Goal: Information Seeking & Learning: Learn about a topic

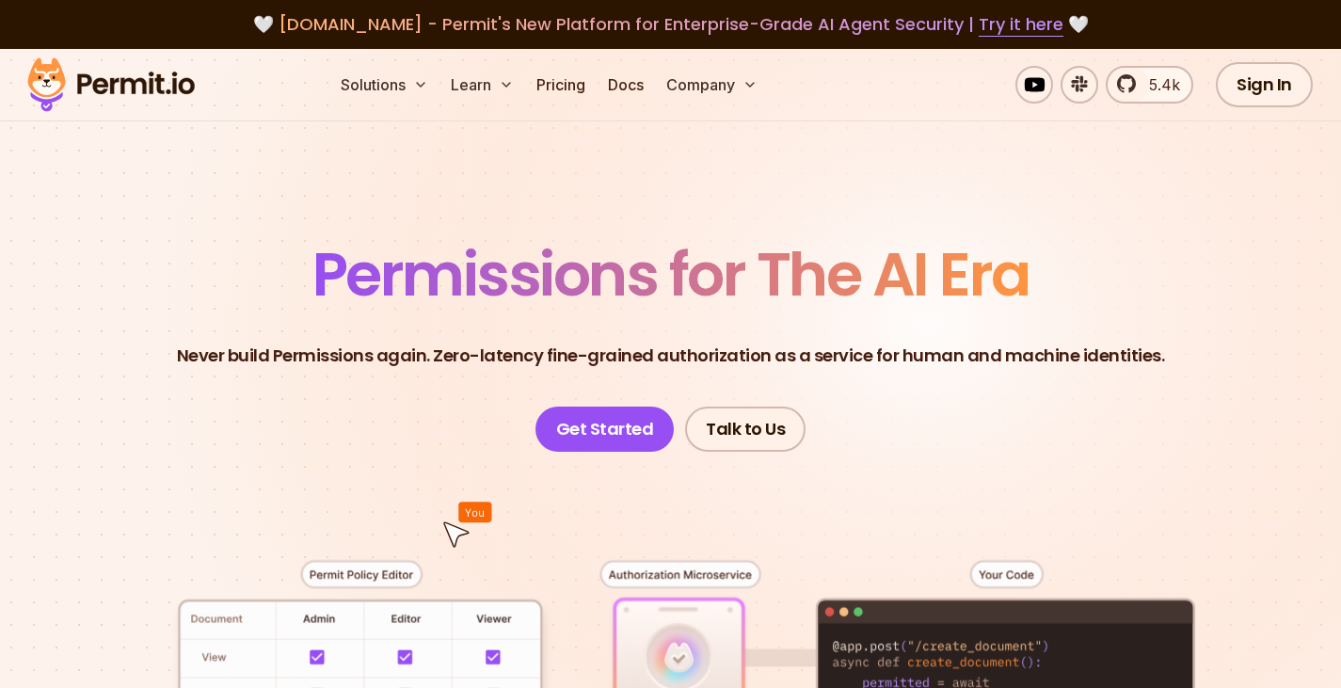
click at [41, 91] on img at bounding box center [111, 85] width 184 height 64
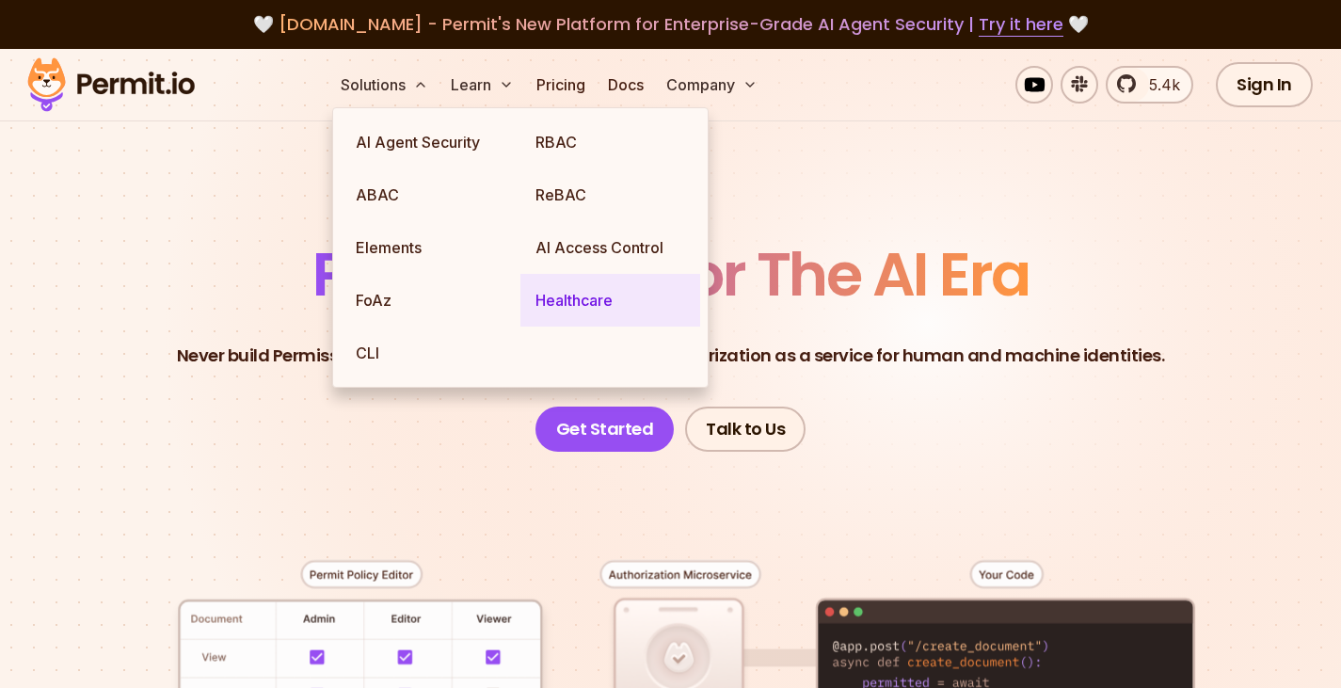
click at [582, 308] on link "Healthcare" at bounding box center [610, 300] width 180 height 53
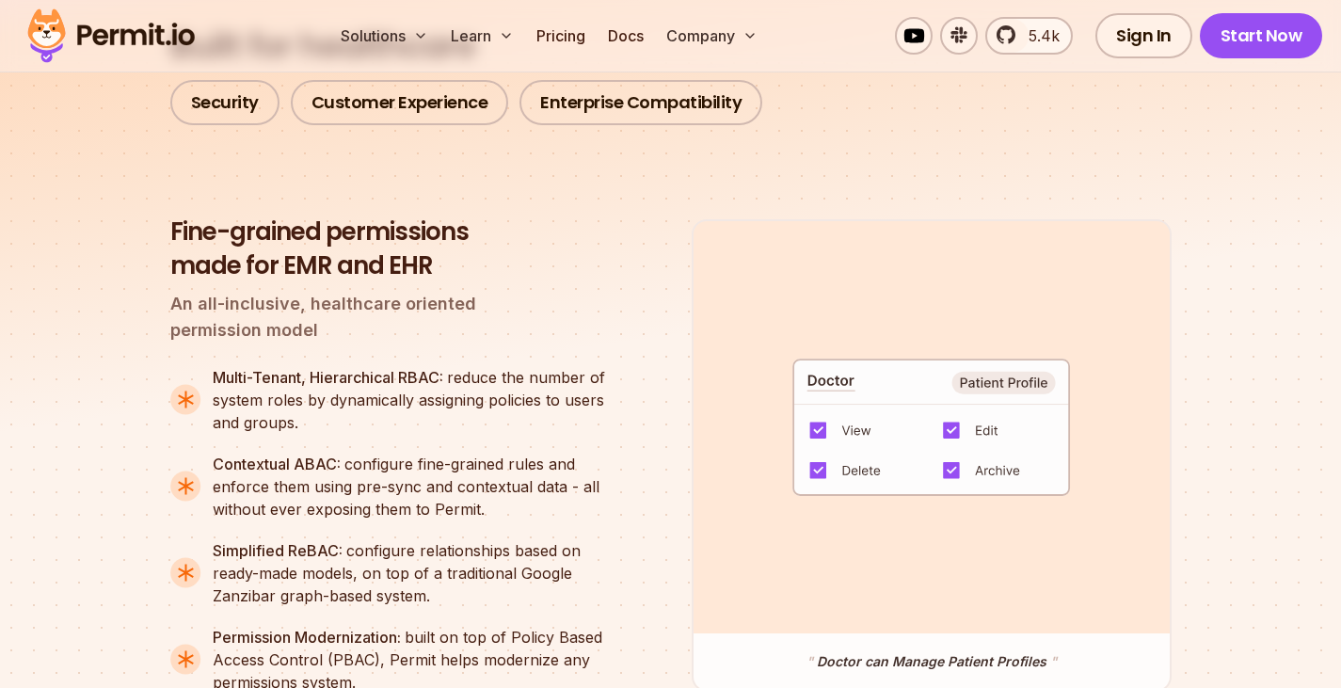
scroll to position [1618, 0]
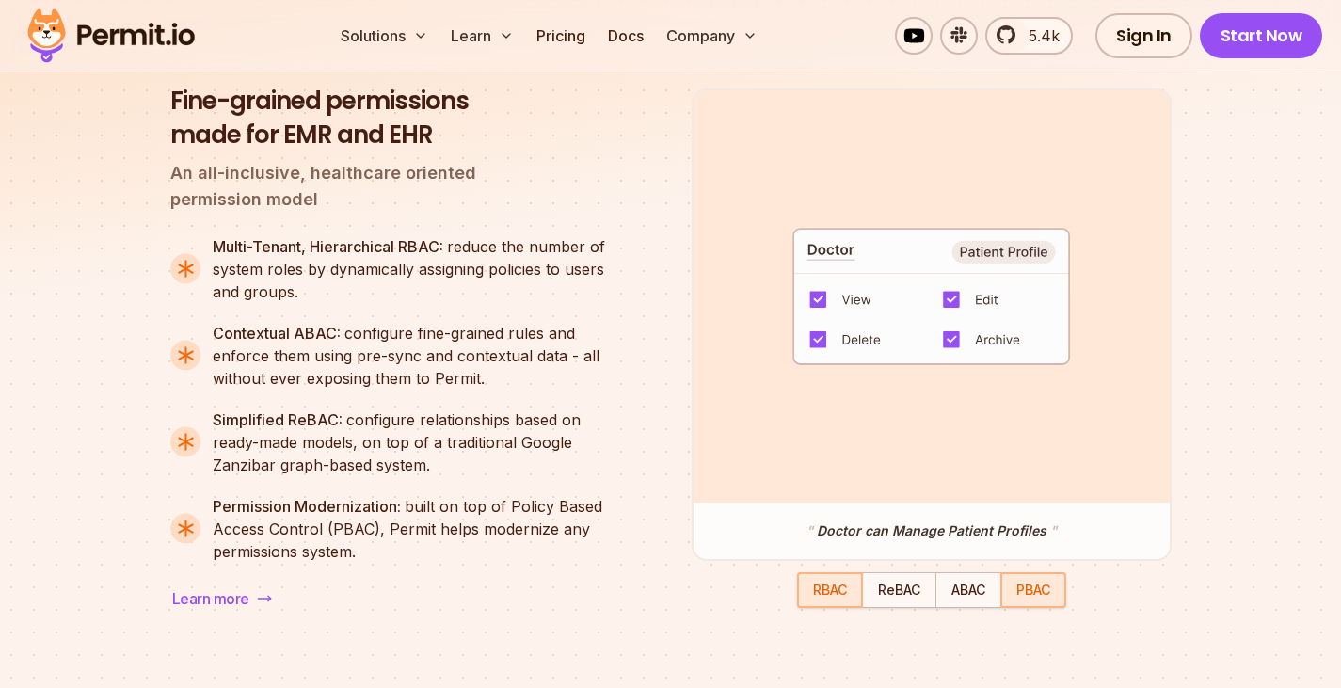
click at [1032, 592] on span "PBAC" at bounding box center [1033, 589] width 34 height 16
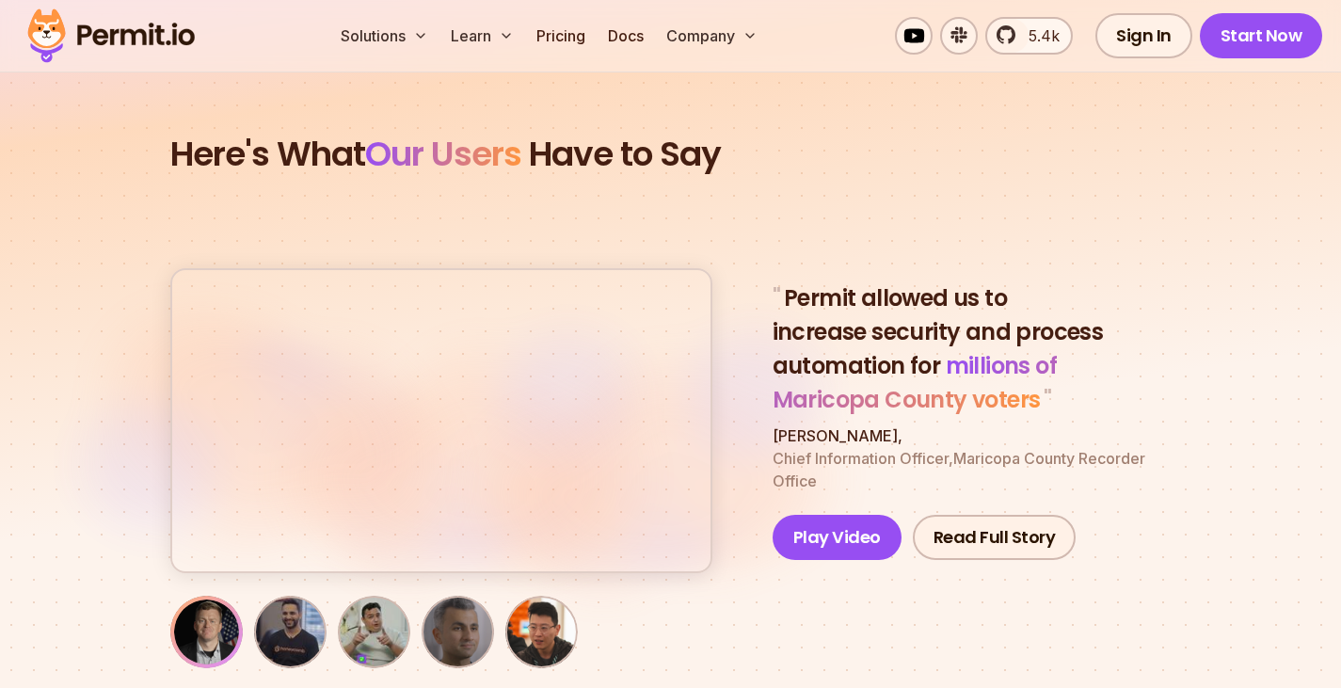
scroll to position [6247, 0]
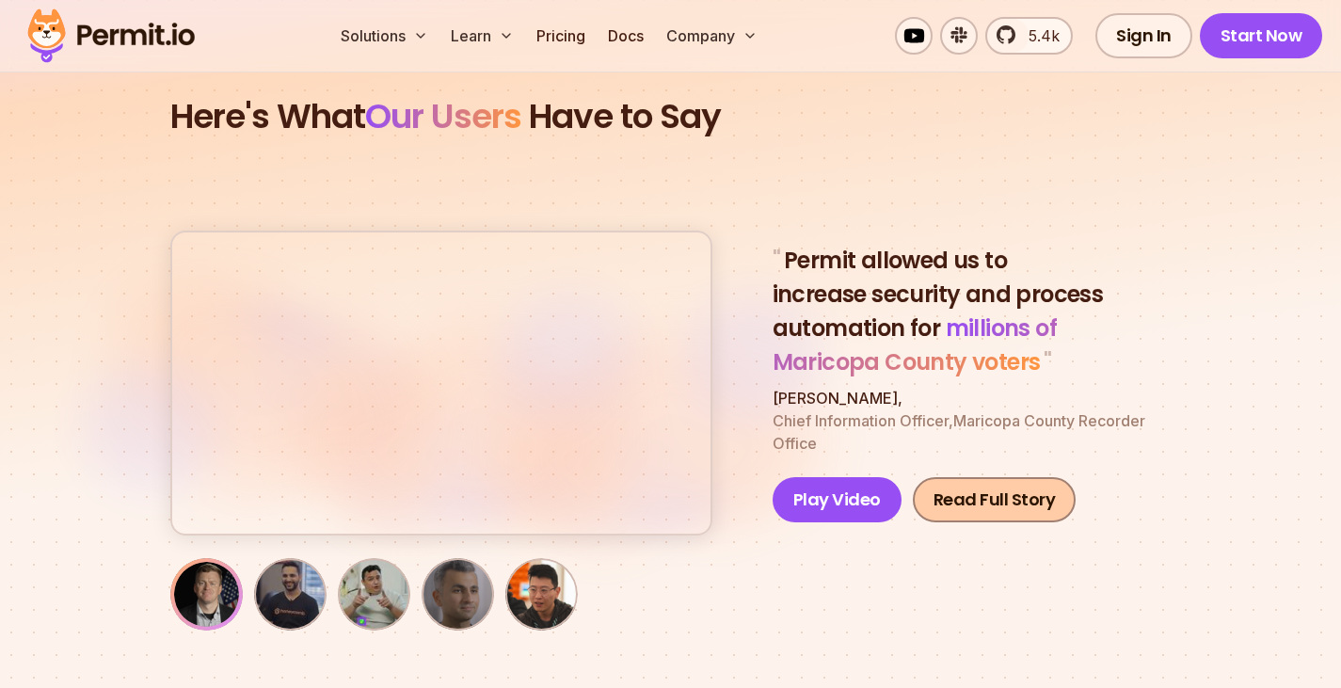
click at [980, 481] on link "Read Full Story" at bounding box center [995, 499] width 164 height 45
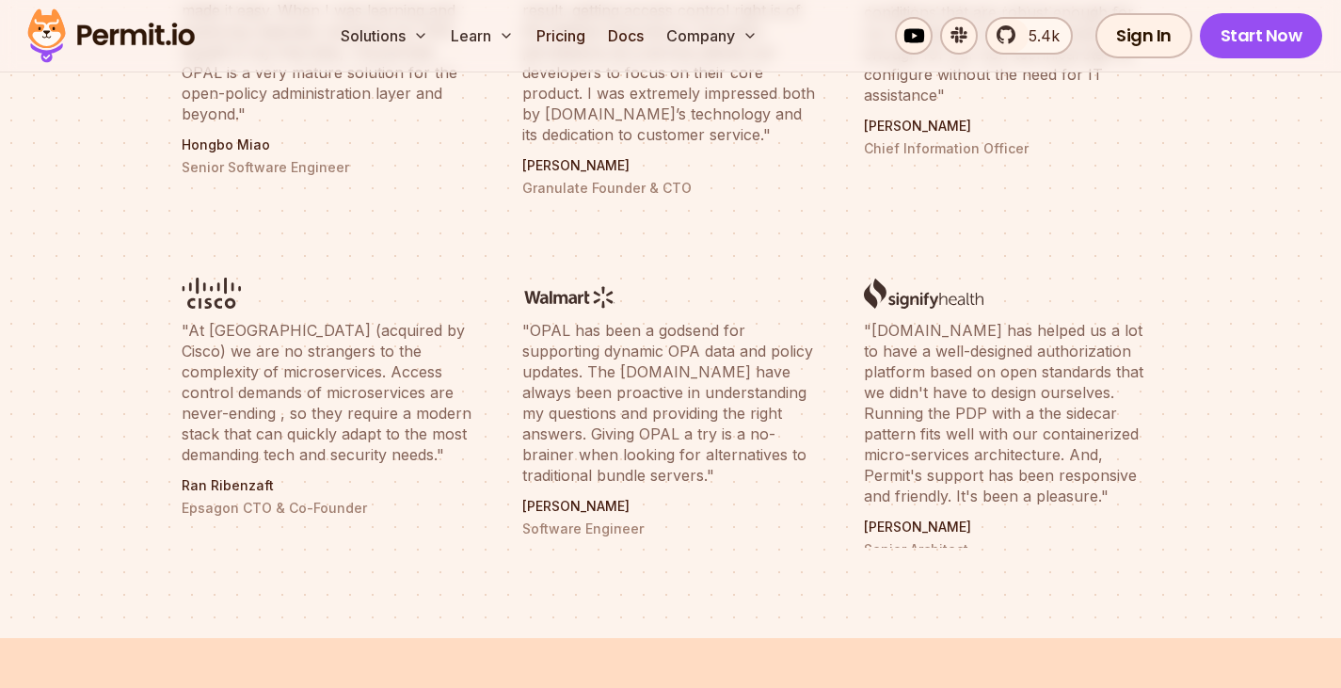
scroll to position [7113, 0]
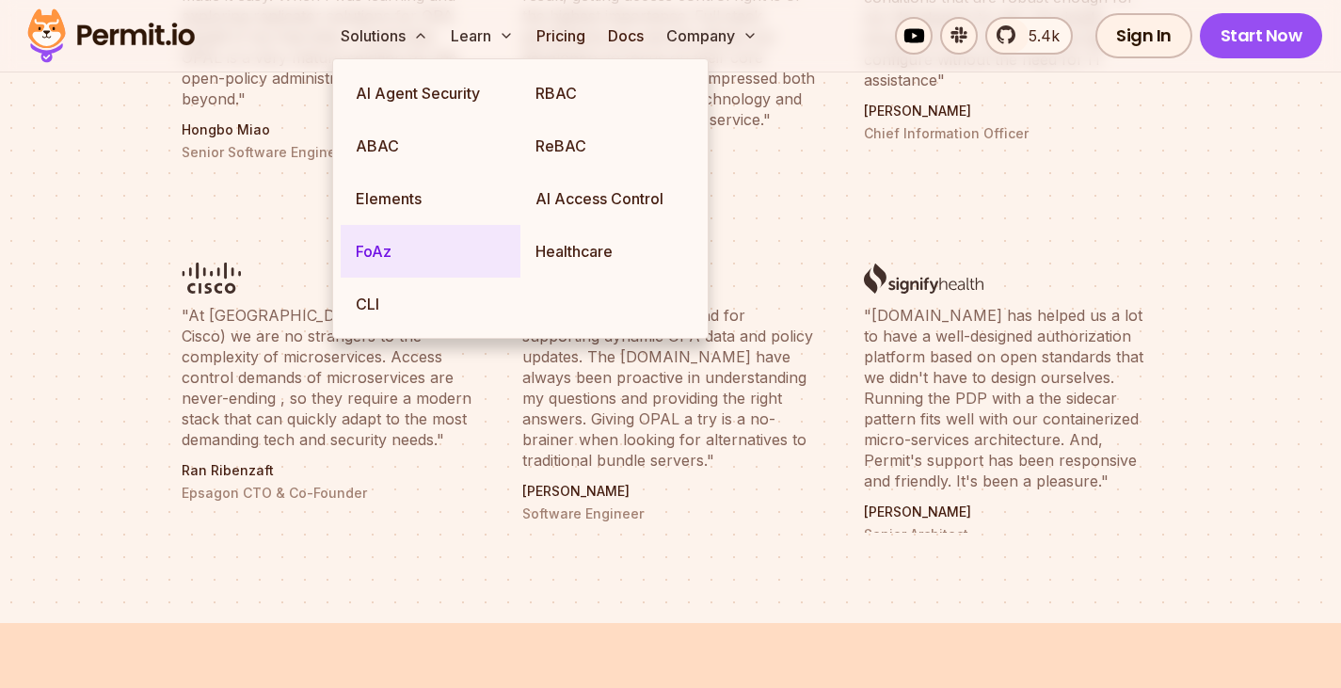
click at [377, 256] on link "FoAz" at bounding box center [431, 251] width 180 height 53
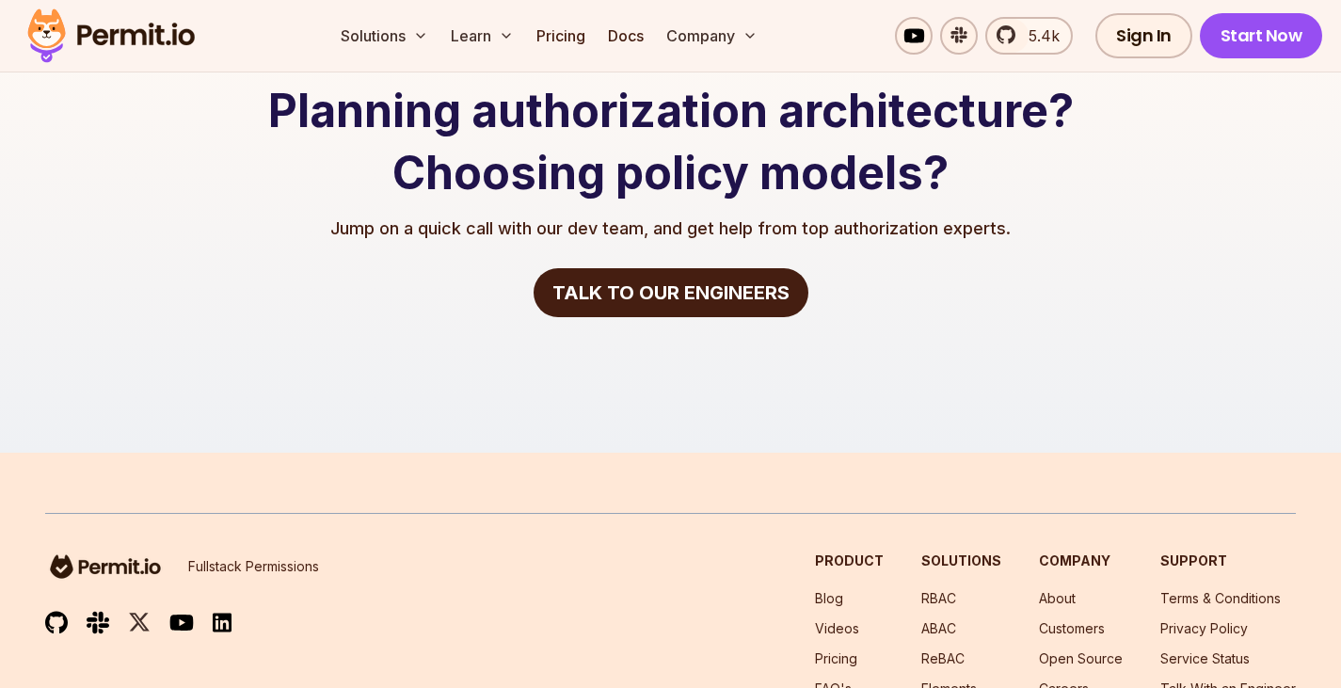
scroll to position [3726, 0]
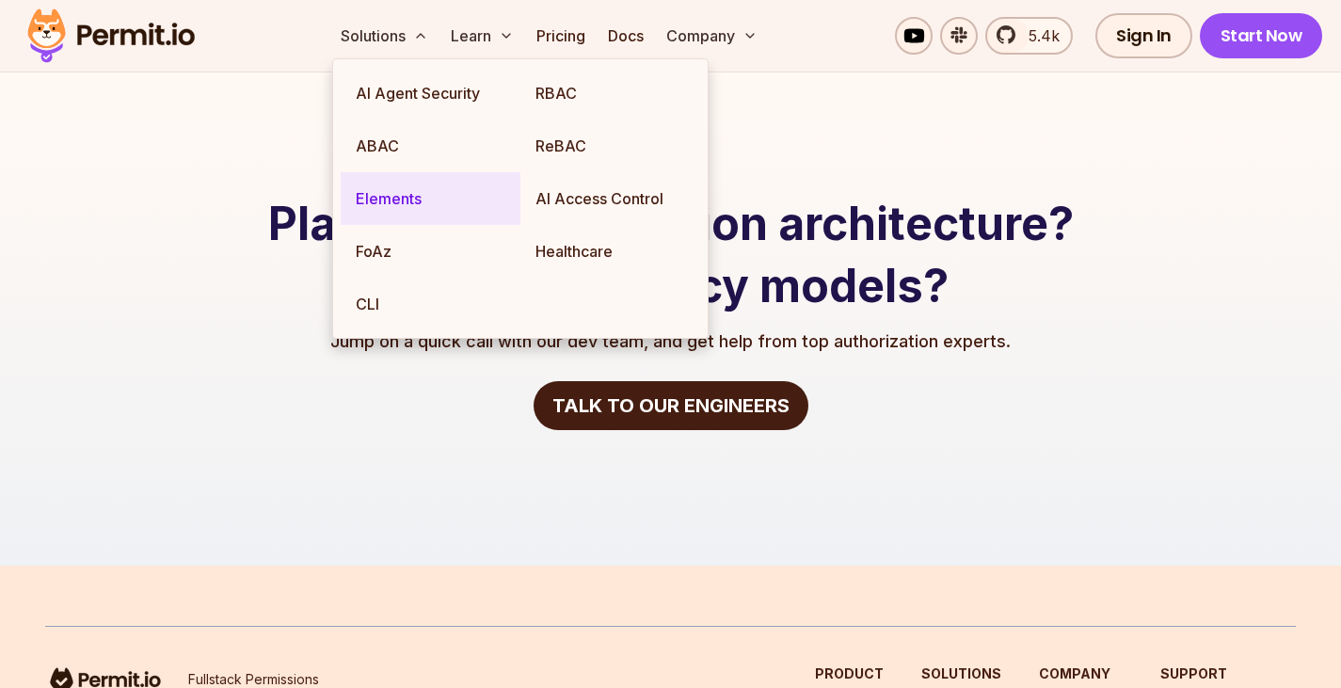
click at [394, 199] on link "Elements" at bounding box center [431, 198] width 180 height 53
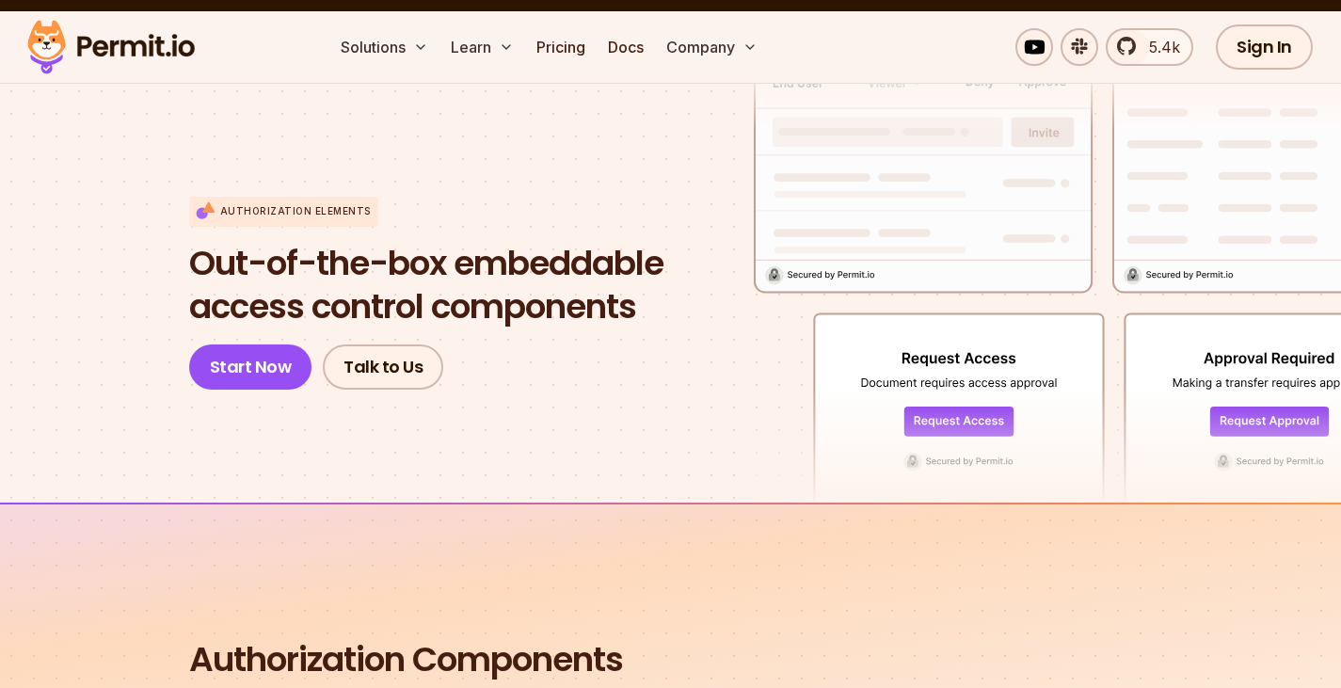
scroll to position [75, 0]
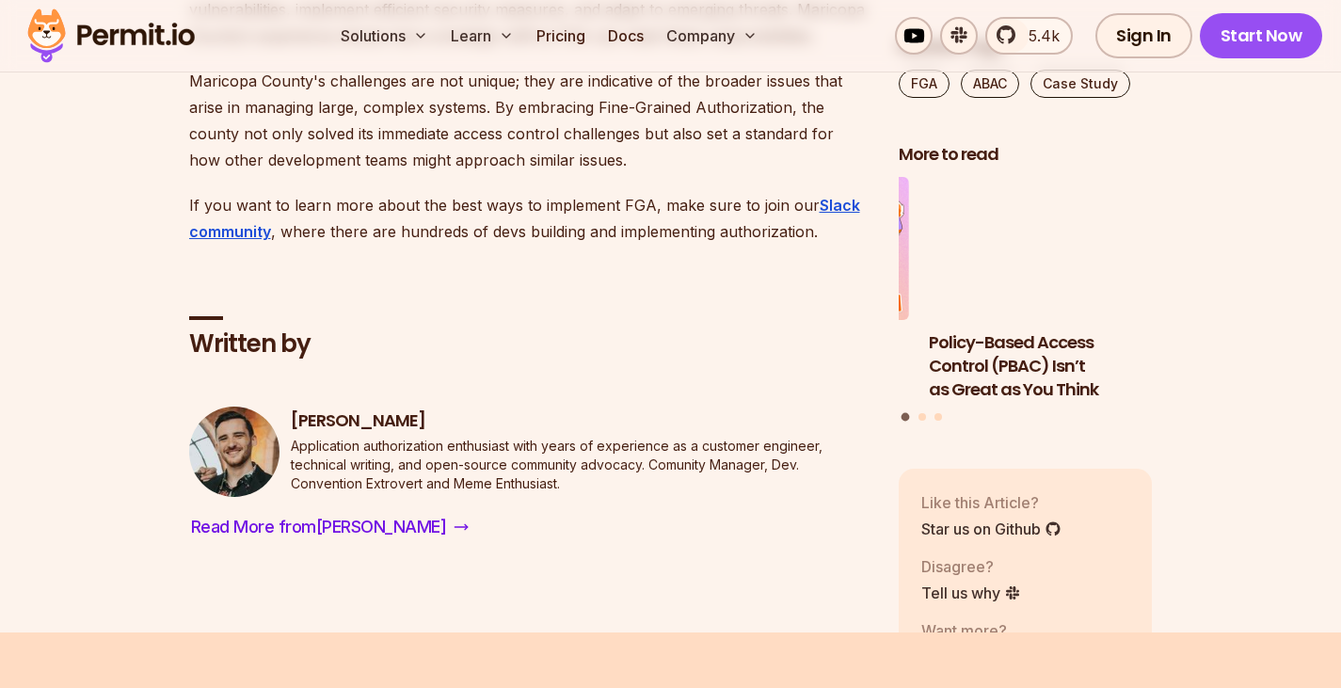
scroll to position [3914, 0]
